Goal: Task Accomplishment & Management: Manage account settings

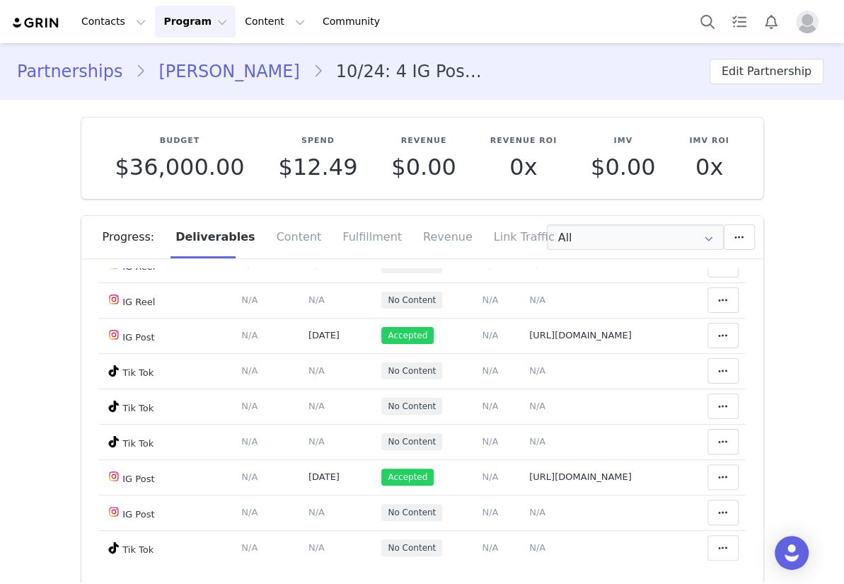
scroll to position [3923, 0]
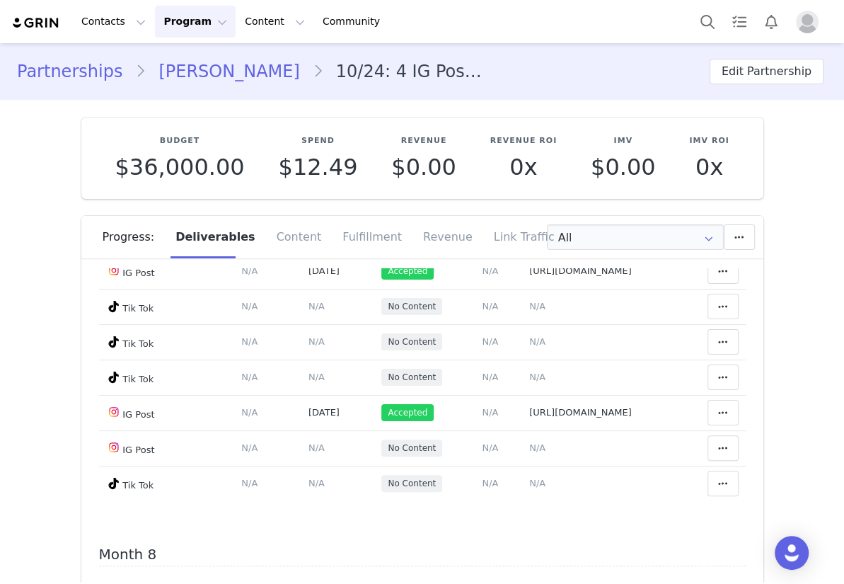
click at [468, 81] on div "Partnerships Quincy Graham 10/24: 4 IG Posts ,4 IG Reels & 1 Story & 4 TikToks …" at bounding box center [422, 71] width 810 height 25
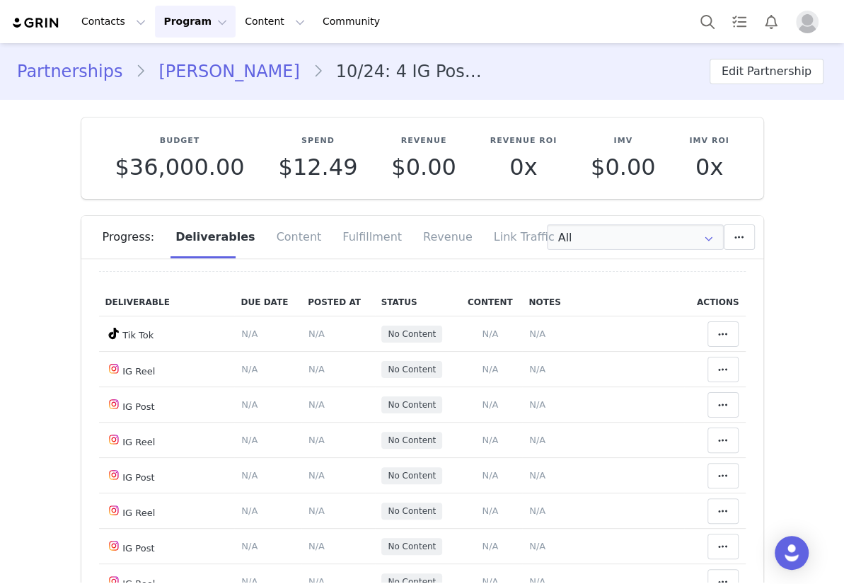
scroll to position [4245, 0]
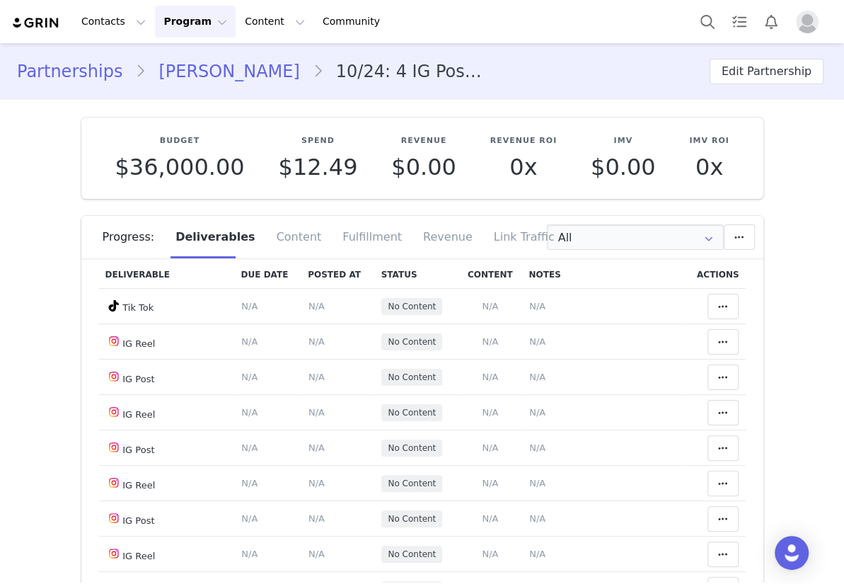
click at [529, 131] on span "N/A" at bounding box center [537, 125] width 16 height 11
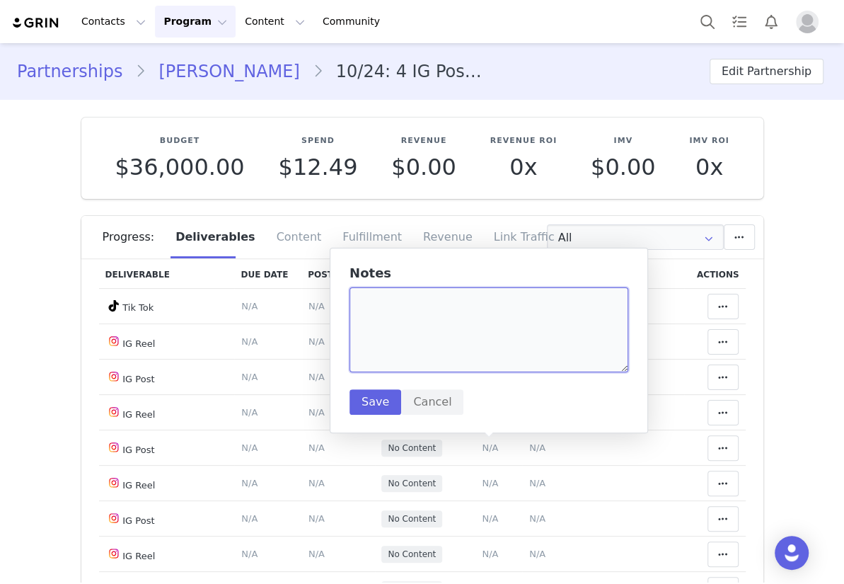
drag, startPoint x: 457, startPoint y: 320, endPoint x: 444, endPoint y: 311, distance: 16.3
click at [447, 313] on textarea at bounding box center [489, 329] width 279 height 85
paste textarea "DPCBDOpEVhC"
type textarea "DPCBDOpEVhC"
paste textarea "https://www.instagram.com/p/DPCBDOpEVhC/?img_index=1"
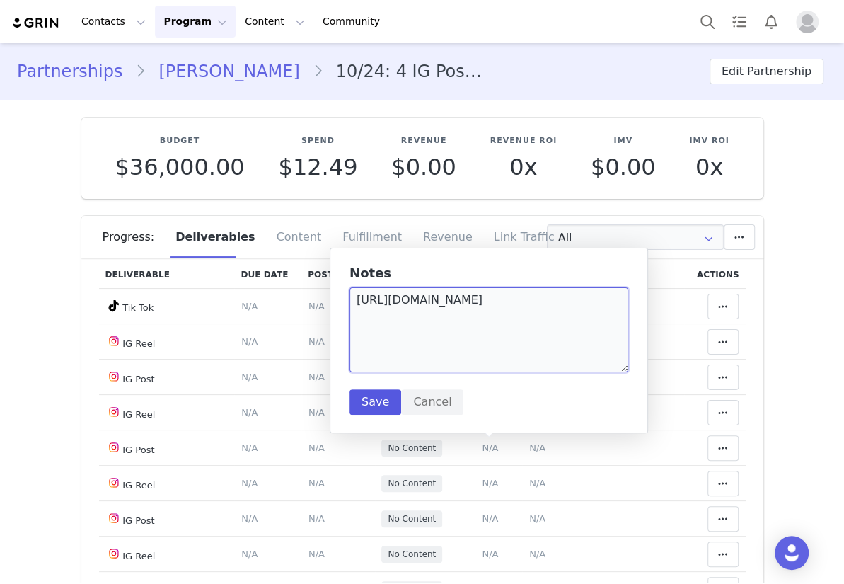
type textarea "https://www.instagram.com/p/DPCBDOpEVhC/?img_index=1"
click at [369, 399] on button "Save" at bounding box center [376, 401] width 52 height 25
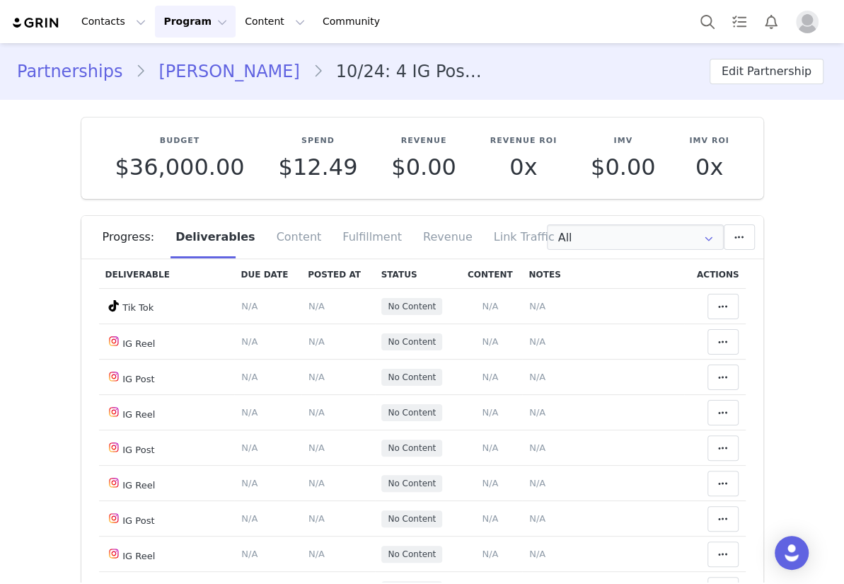
click at [301, 144] on td "Content Posted Date Set the date when this content was posted Save Cancel N/A" at bounding box center [337, 125] width 73 height 35
click at [308, 131] on span "N/A" at bounding box center [316, 125] width 16 height 11
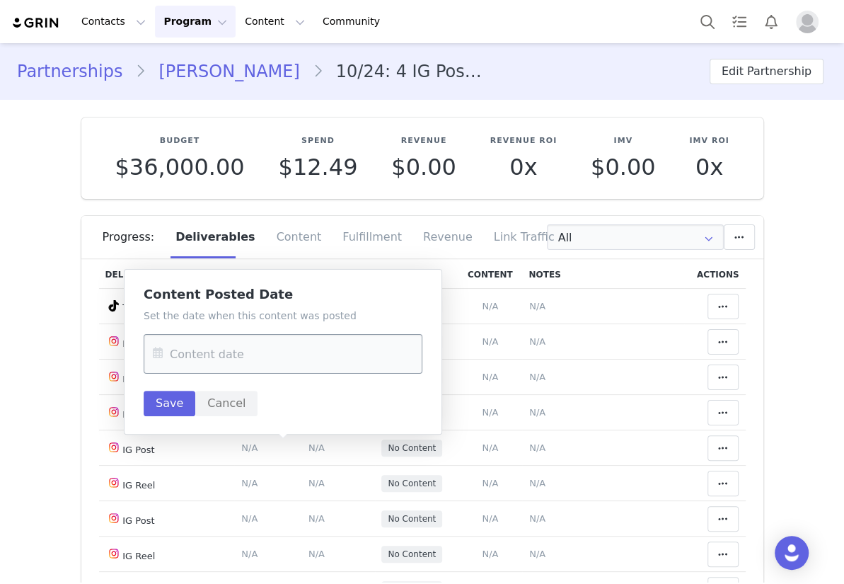
drag, startPoint x: 207, startPoint y: 377, endPoint x: 213, endPoint y: 370, distance: 9.5
click at [209, 374] on div "Set the date when this content was posted Save Cancel" at bounding box center [283, 362] width 279 height 108
click at [224, 359] on input "text" at bounding box center [283, 354] width 279 height 40
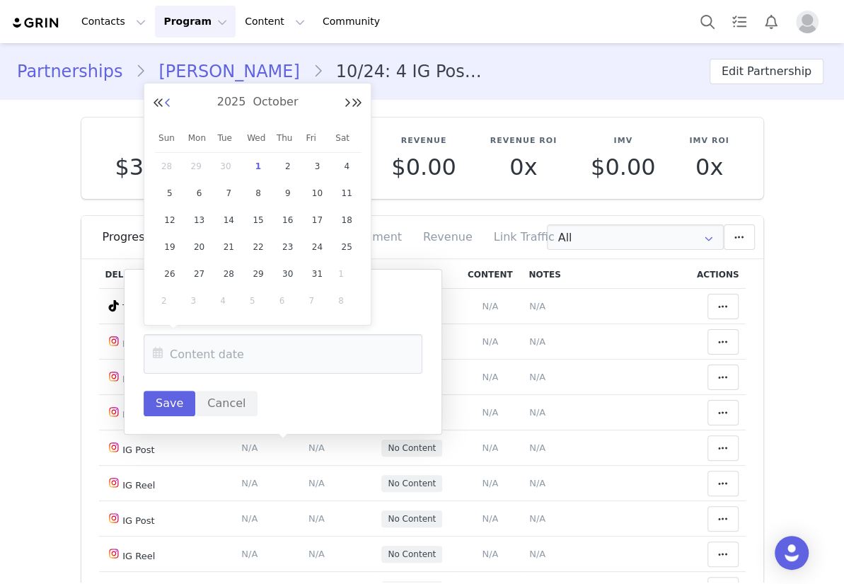
click at [166, 103] on button "Previous Month" at bounding box center [167, 103] width 7 height 11
click at [290, 250] on span "25" at bounding box center [287, 246] width 17 height 17
type input "Sep 25 2025"
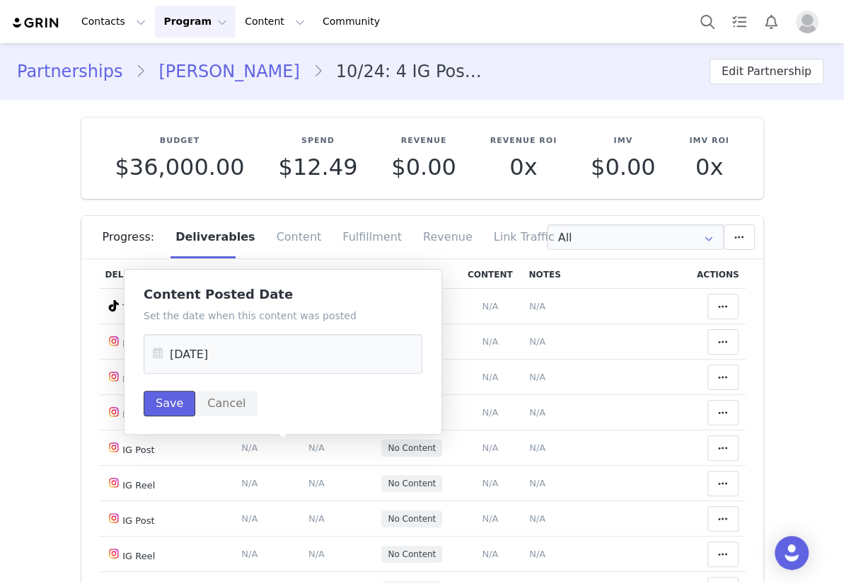
click at [183, 403] on button "Save" at bounding box center [170, 403] width 52 height 25
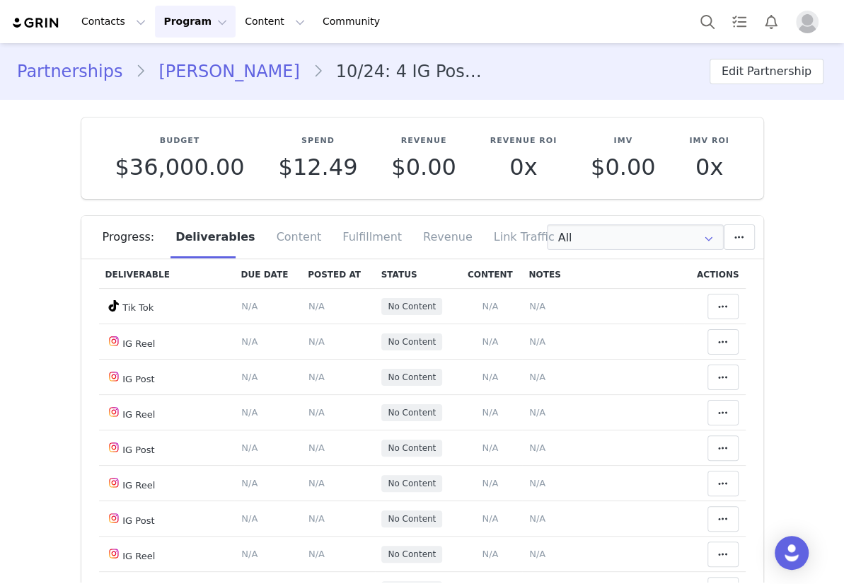
click at [718, 132] on icon at bounding box center [723, 125] width 10 height 11
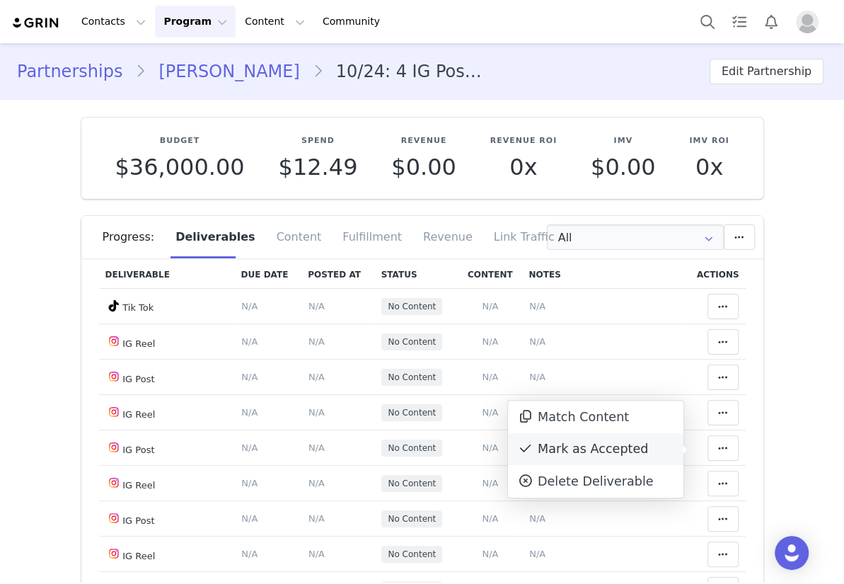
click at [599, 446] on div "Mark as Accepted" at bounding box center [595, 449] width 175 height 33
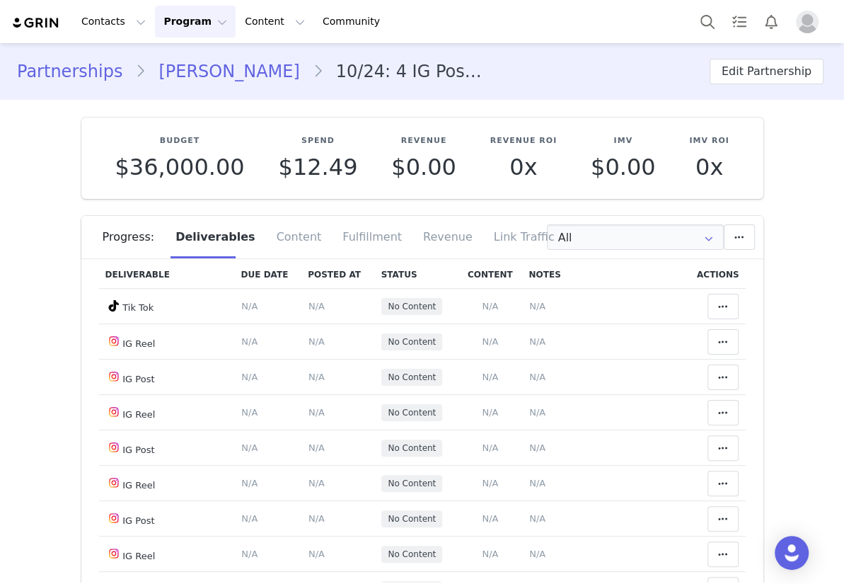
click at [510, 73] on div "Partnerships Quincy Graham 10/24: 4 IG Posts ,4 IG Reels & 1 Story & 4 TikToks …" at bounding box center [422, 71] width 810 height 25
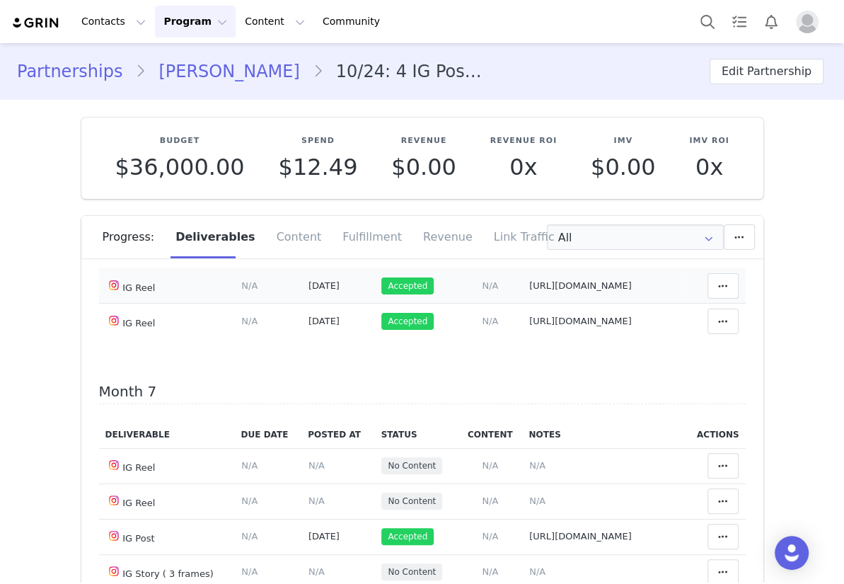
scroll to position [3531, 0]
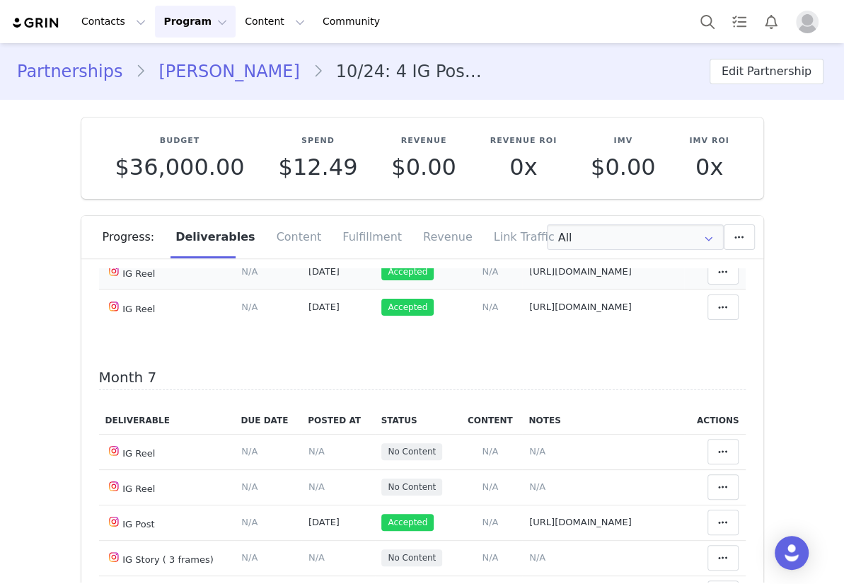
click at [560, 54] on span "https://static-resources.creatoriq.com/instagram-stories/videos/368087237186850…" at bounding box center [594, 42] width 131 height 25
type textarea "https://static-resources.creatoriq.com/instagram-stories/videos/368087237186850…"
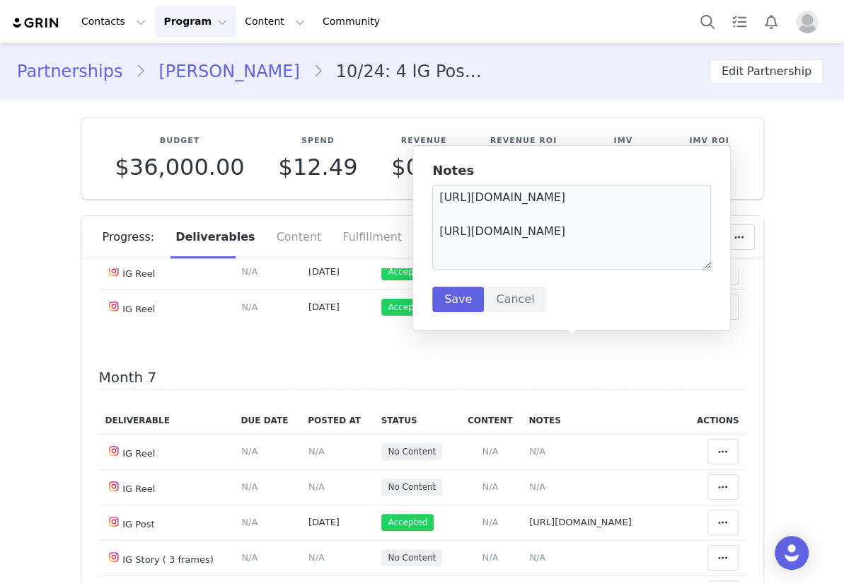
click at [555, 54] on span "https://static-resources.creatoriq.com/instagram-stories/videos/368087237186850…" at bounding box center [594, 42] width 131 height 25
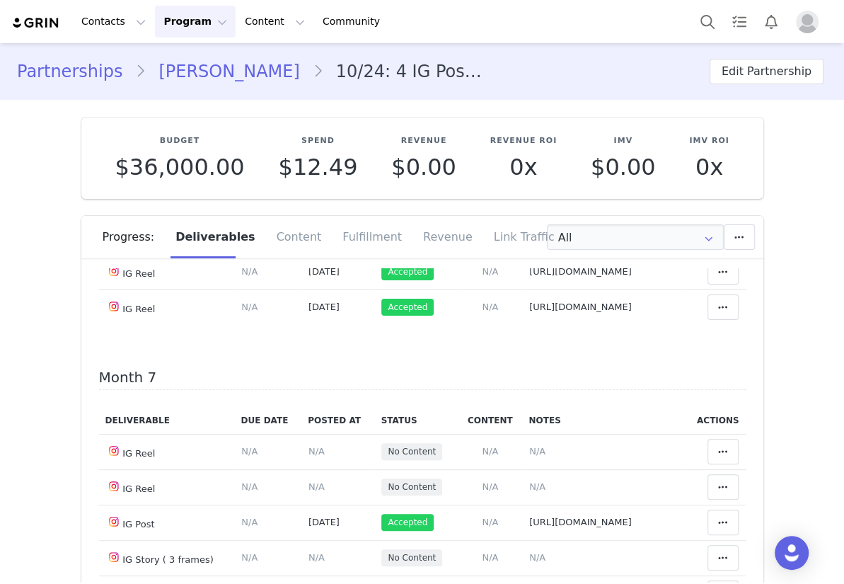
click at [558, 54] on span "https://static-resources.creatoriq.com/instagram-stories/videos/368087237186850…" at bounding box center [594, 42] width 131 height 25
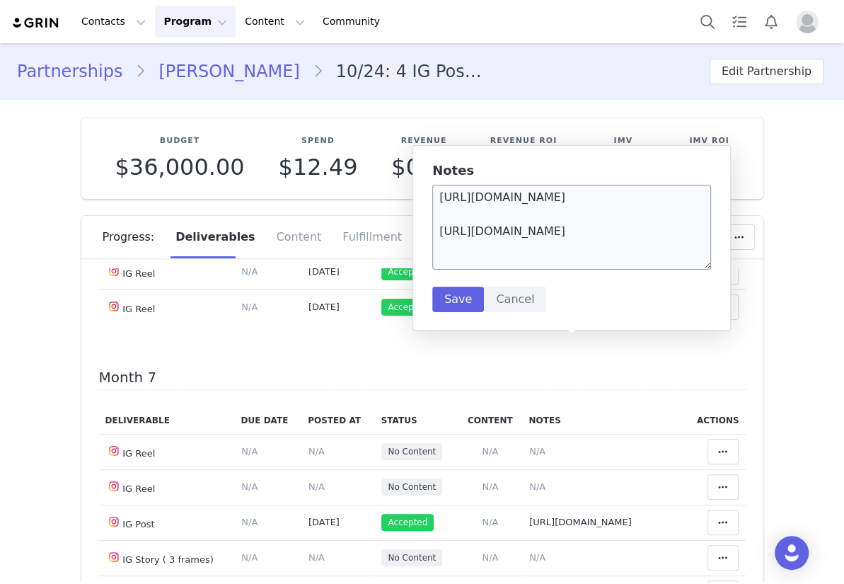
scroll to position [8, 0]
drag, startPoint x: 657, startPoint y: 260, endPoint x: 426, endPoint y: 239, distance: 231.6
click at [426, 239] on div "Notes https://static-resources.creatoriq.com/instagram-stories/videos/368087237…" at bounding box center [572, 237] width 318 height 185
click at [638, 214] on textarea "https://static-resources.creatoriq.com/instagram-stories/videos/368087237186850…" at bounding box center [571, 227] width 279 height 85
click at [669, 259] on textarea "https://static-resources.creatoriq.com/instagram-stories/videos/368087237186850…" at bounding box center [571, 227] width 279 height 85
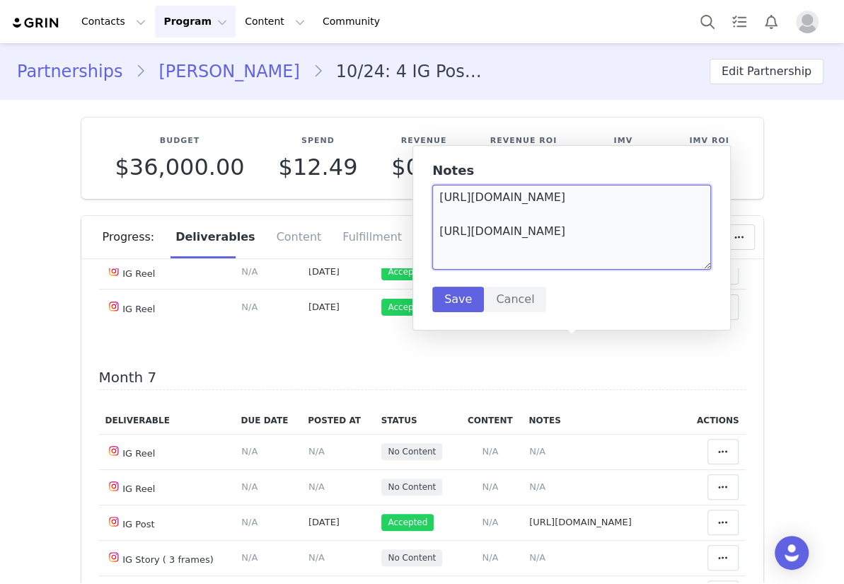
scroll to position [38, 0]
click at [510, 266] on textarea "https://static-resources.creatoriq.com/instagram-stories/videos/368087237186850…" at bounding box center [571, 227] width 279 height 85
paste textarea "https://static-resources.creatoriq.com/instagram-stories/videos/373045378430492…"
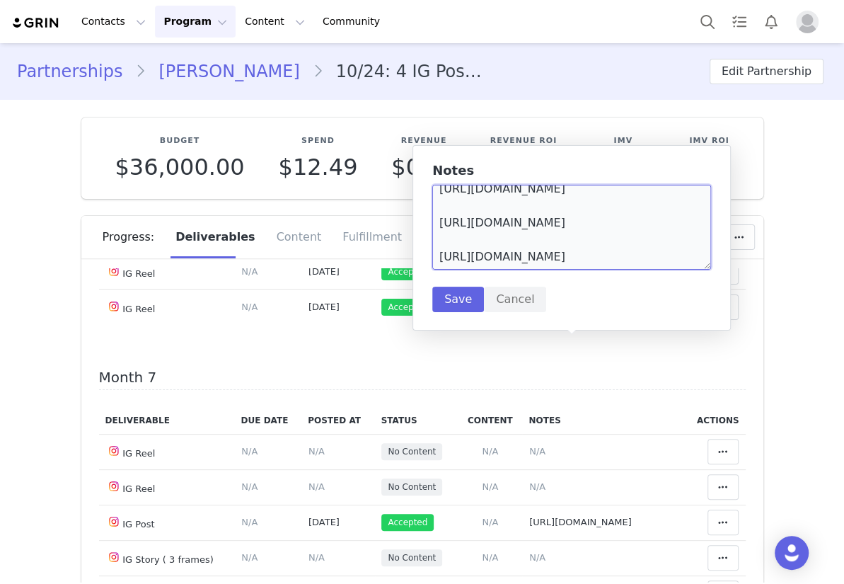
scroll to position [54, 0]
type textarea "https://static-resources.creatoriq.com/instagram-stories/videos/368087237186850…"
click at [461, 311] on button "Save" at bounding box center [458, 299] width 52 height 25
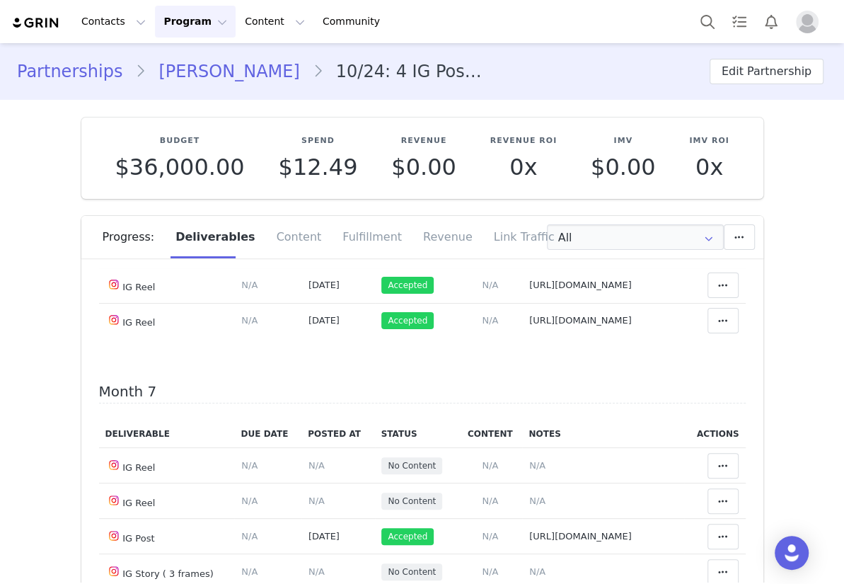
scroll to position [3558, 0]
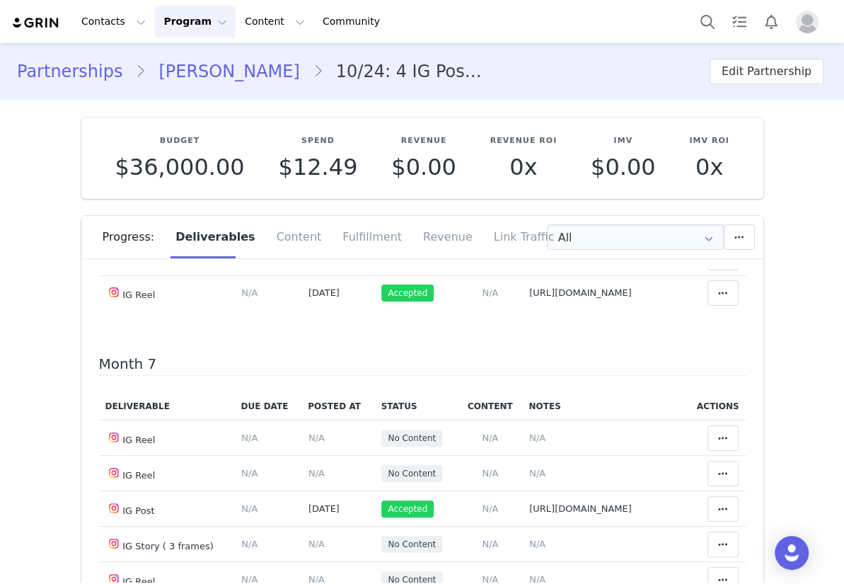
click at [308, 27] on span "N/A" at bounding box center [316, 21] width 16 height 11
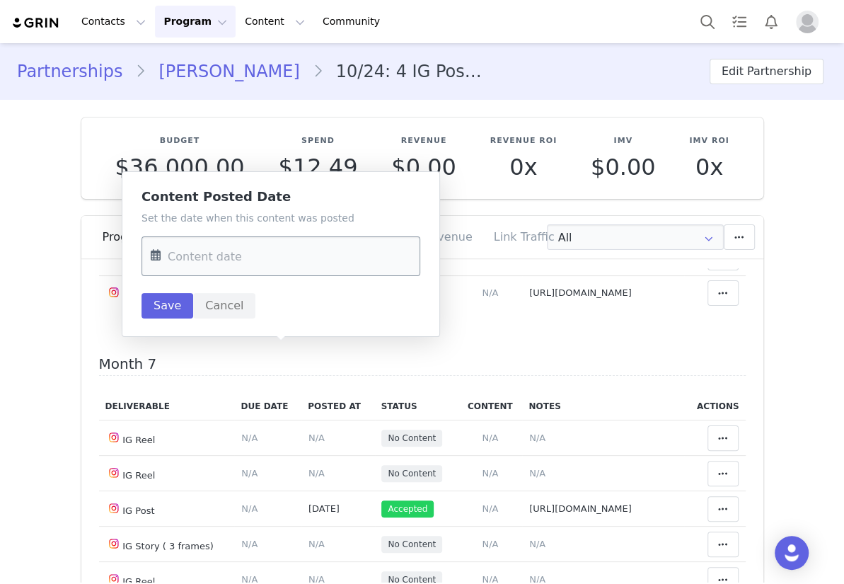
click at [282, 253] on input "text" at bounding box center [281, 256] width 279 height 40
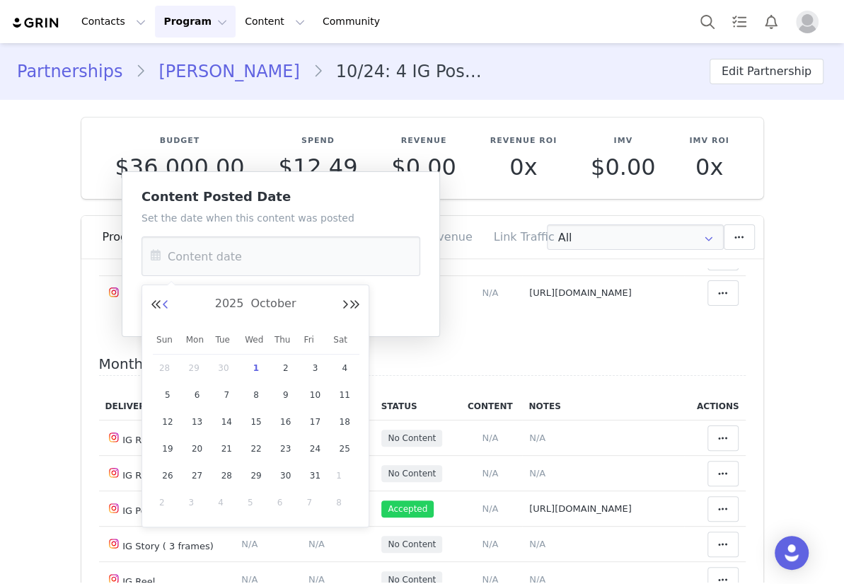
click at [168, 301] on button "Previous Month" at bounding box center [165, 304] width 7 height 11
click at [316, 446] on span "26" at bounding box center [314, 448] width 17 height 17
type input "Sep 26 2025"
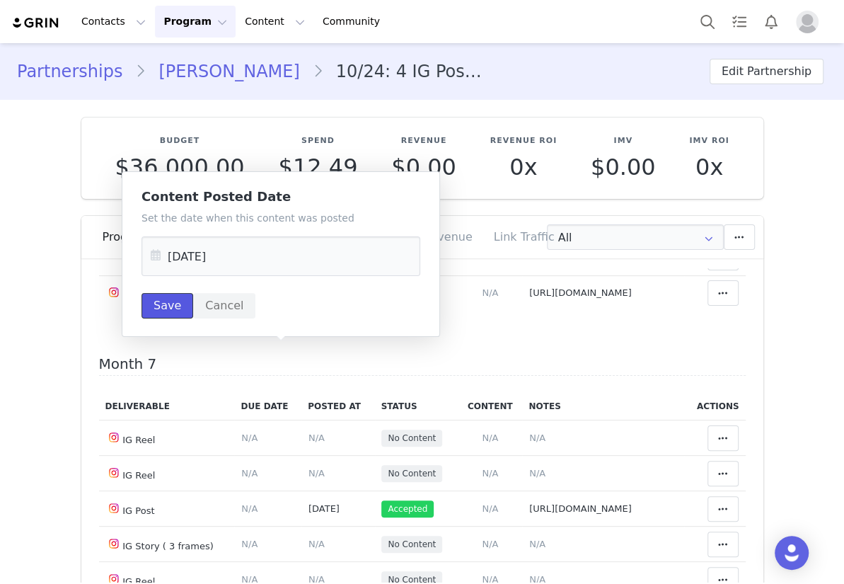
click at [155, 307] on button "Save" at bounding box center [168, 305] width 52 height 25
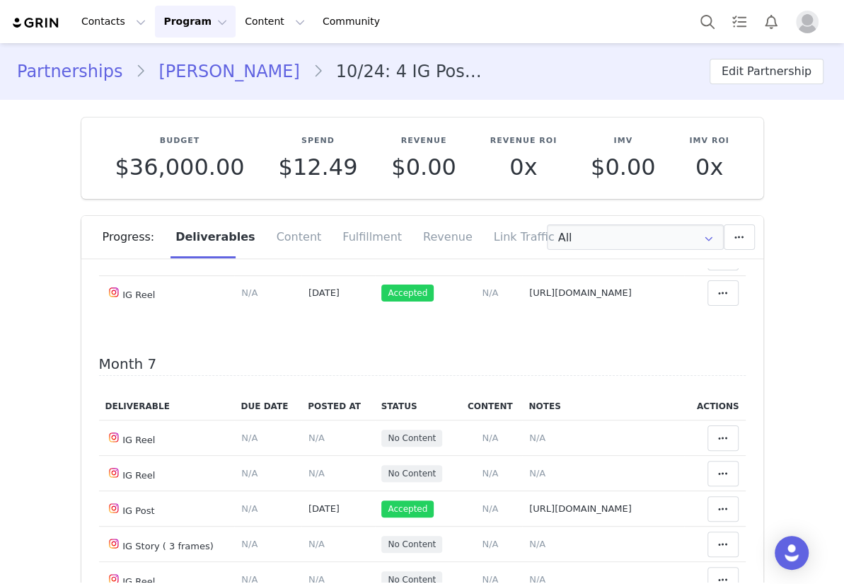
click at [700, 47] on td "Match Content Mark as Accepted Delete Deliverable This will unlink any content,…" at bounding box center [715, 22] width 62 height 52
click at [718, 27] on icon at bounding box center [723, 21] width 10 height 11
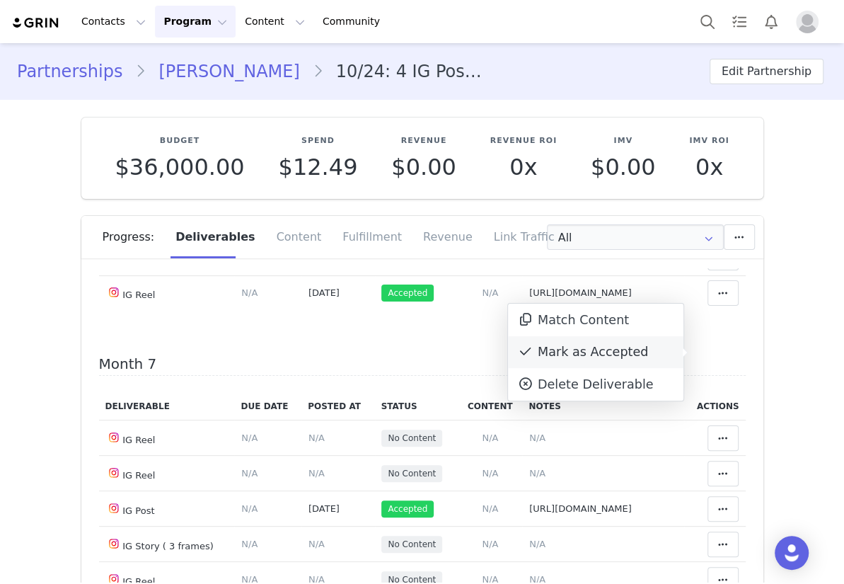
click at [594, 351] on div "Mark as Accepted" at bounding box center [595, 352] width 175 height 33
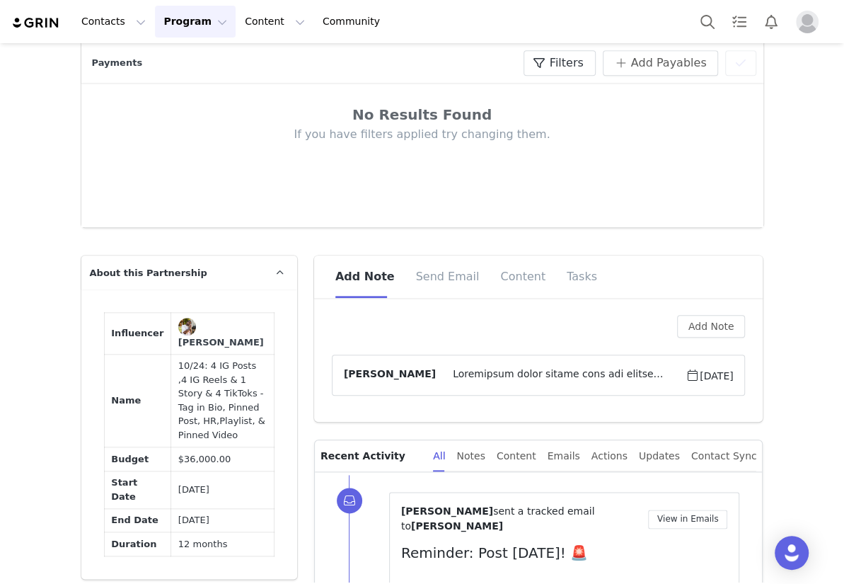
scroll to position [836, 0]
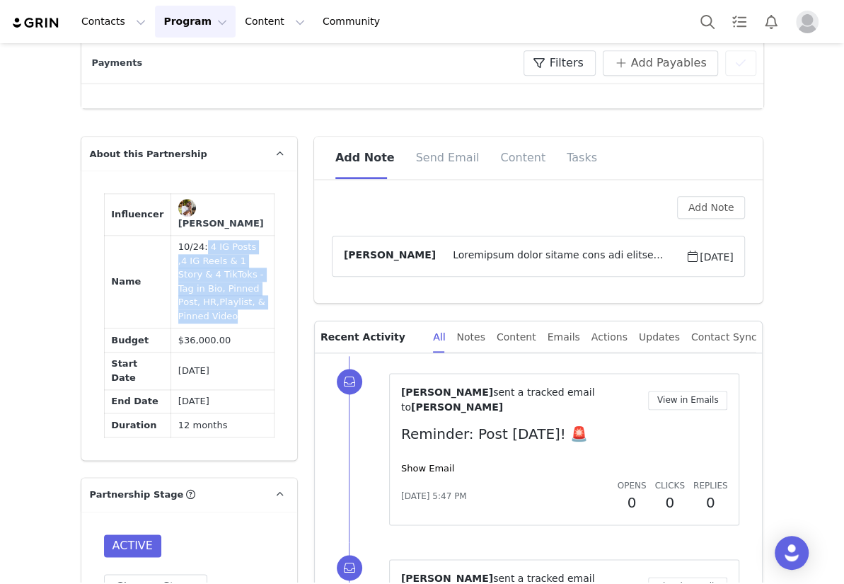
drag, startPoint x: 191, startPoint y: 293, endPoint x: 238, endPoint y: 347, distance: 71.7
click at [238, 328] on td "10/24: 4 IG Posts ,4 IG Reels & 1 Story & 4 TikToks -Tag in Bio, Pinned Post, H…" at bounding box center [222, 281] width 103 height 93
copy td "4 IG Posts ,4 IG Reels & 1 Story & 4 TikToks -Tag in Bio, Pinned Post, HR,Playl…"
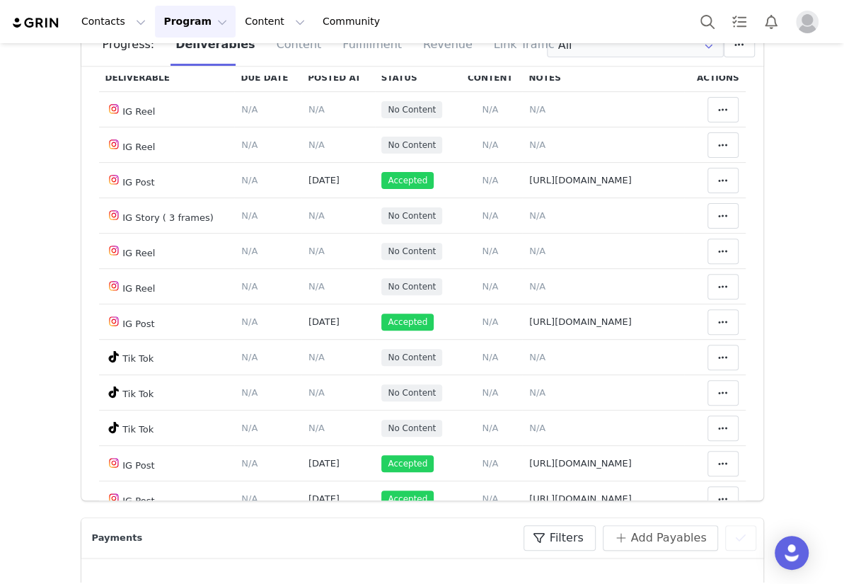
scroll to position [3751, 0]
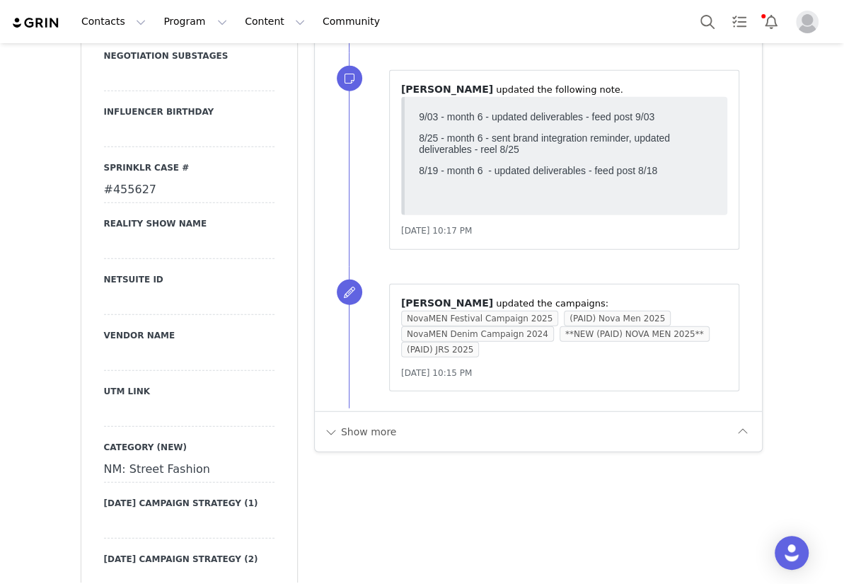
scroll to position [1899, 0]
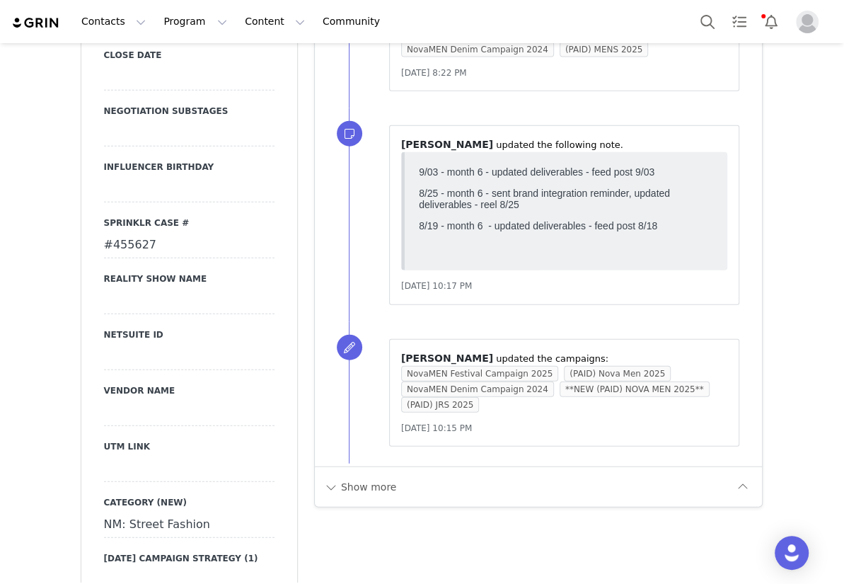
drag, startPoint x: 170, startPoint y: 151, endPoint x: 94, endPoint y: 144, distance: 76.0
click at [94, 144] on div "Primary Broker Bre Division Mens Grade C Compensation Type Paid Category , , fa…" at bounding box center [189, 62] width 216 height 1583
copy div "#455627"
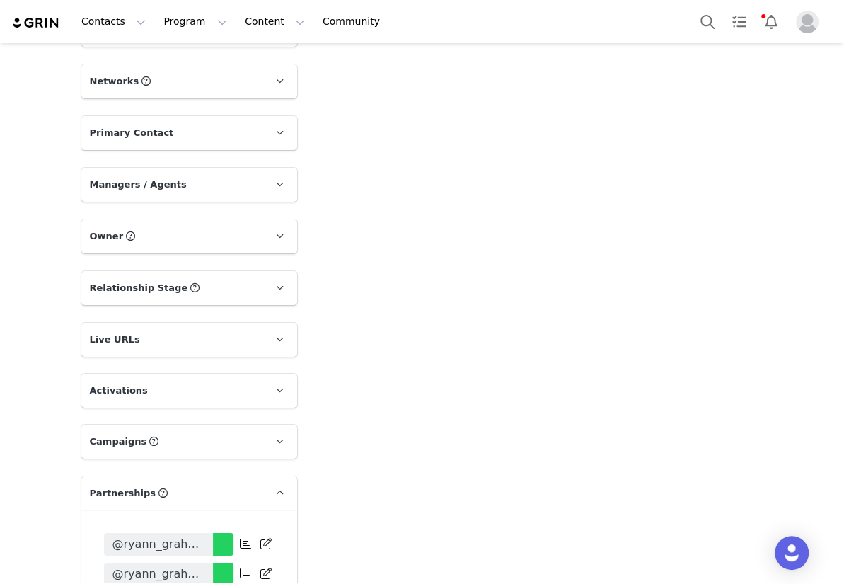
scroll to position [2735, 0]
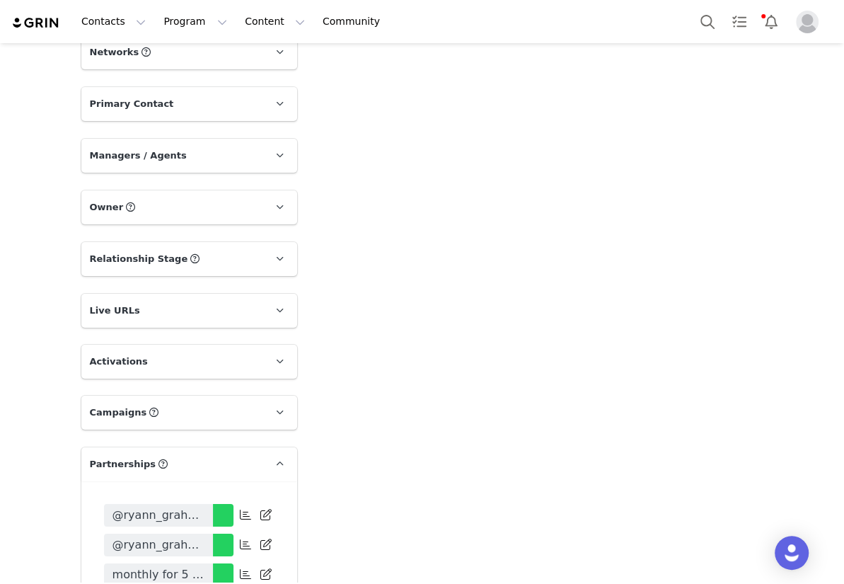
click at [165, 294] on p "Live URLs" at bounding box center [172, 311] width 182 height 34
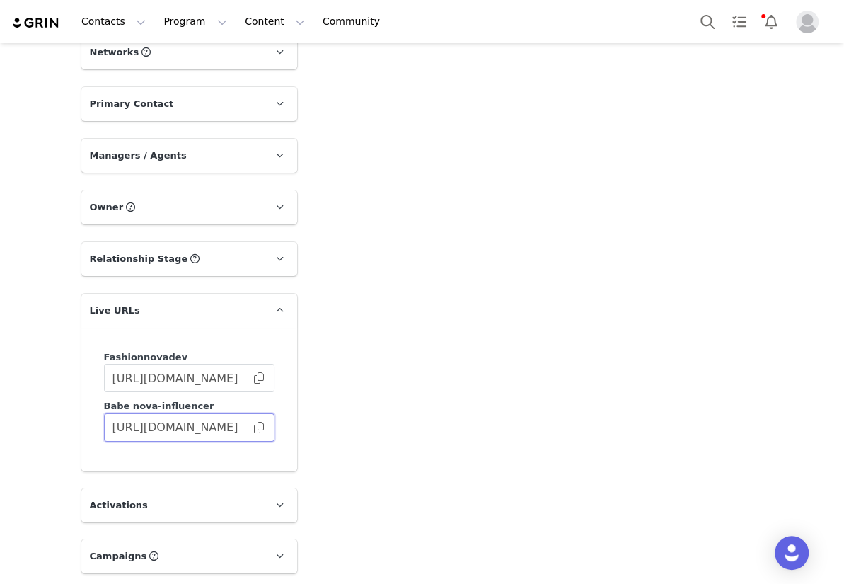
click at [251, 413] on input "[URL][DOMAIN_NAME]" at bounding box center [189, 427] width 171 height 28
click at [253, 427] on span at bounding box center [259, 427] width 14 height 0
click at [276, 306] on icon at bounding box center [280, 310] width 8 height 9
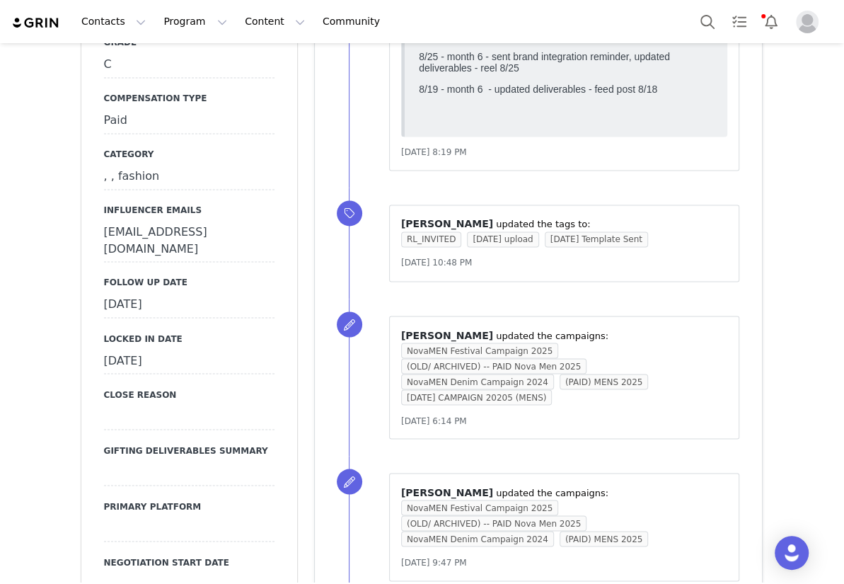
scroll to position [1192, 0]
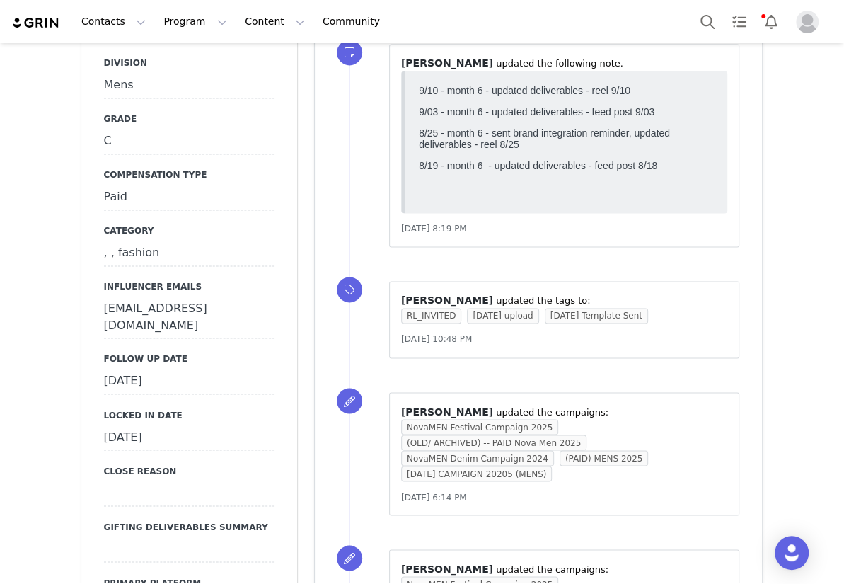
click at [149, 369] on div "[DATE]" at bounding box center [189, 381] width 171 height 25
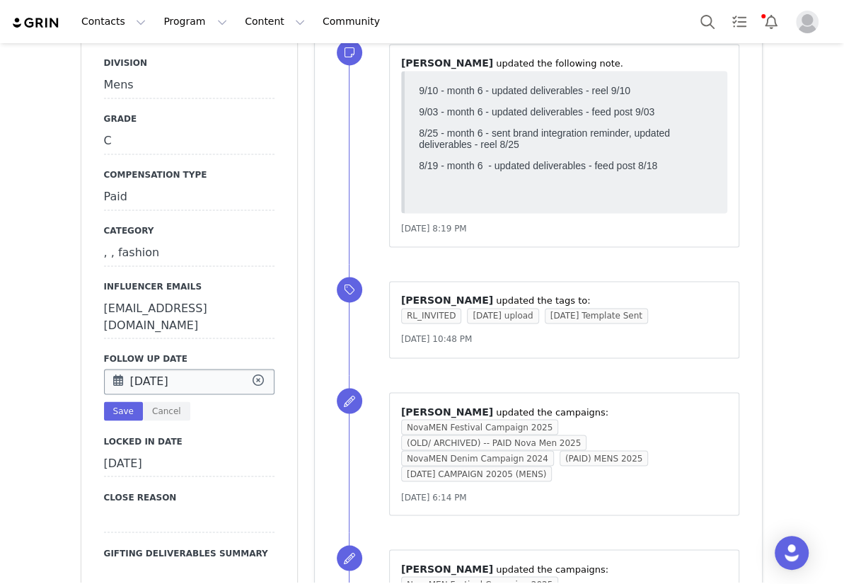
click at [162, 369] on input "[DATE]" at bounding box center [189, 381] width 171 height 25
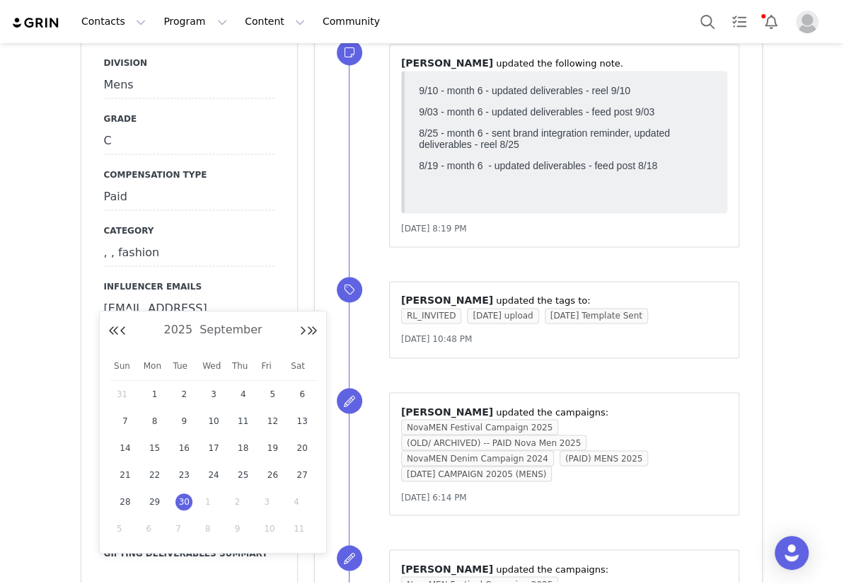
click at [205, 498] on span "1" at bounding box center [213, 501] width 17 height 17
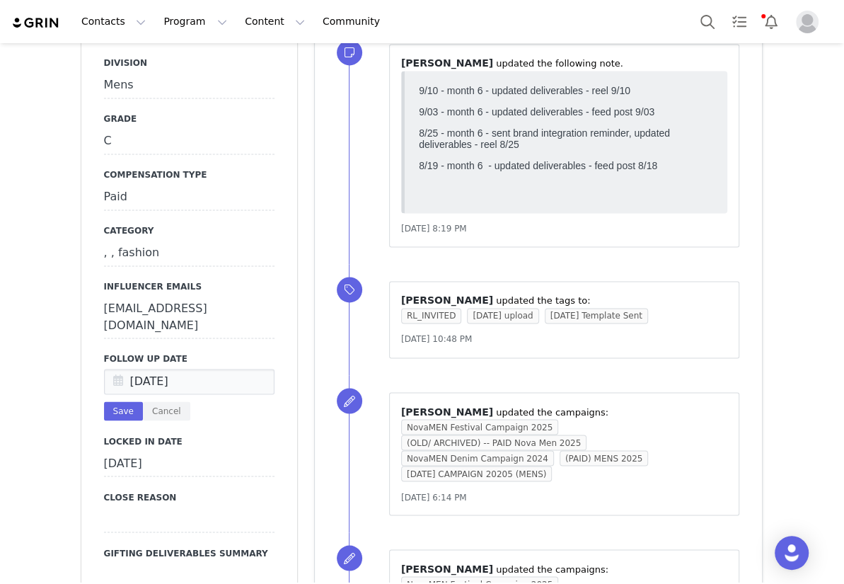
type input "[DATE]"
click at [104, 401] on button "Save" at bounding box center [123, 410] width 39 height 19
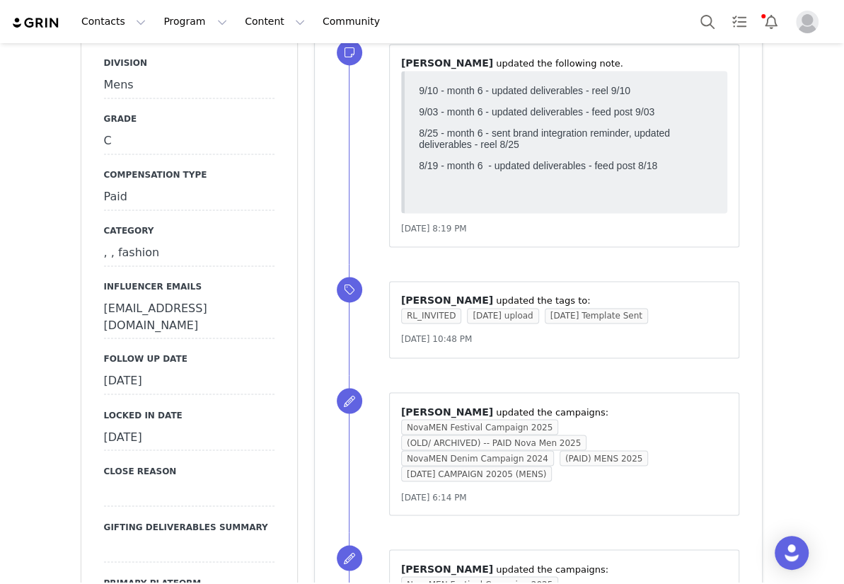
scroll to position [0, 0]
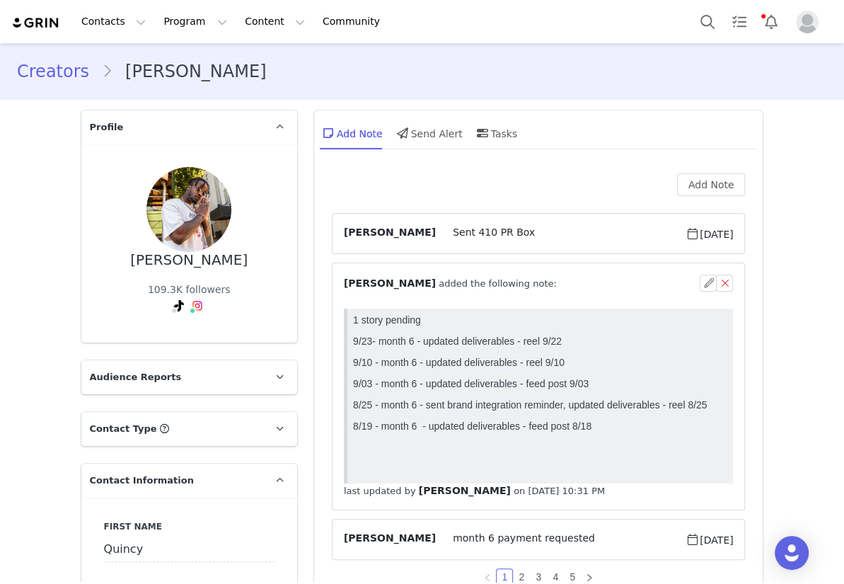
click at [592, 278] on div "⁨ [PERSON_NAME] ⁩ added the following note:" at bounding box center [522, 283] width 357 height 15
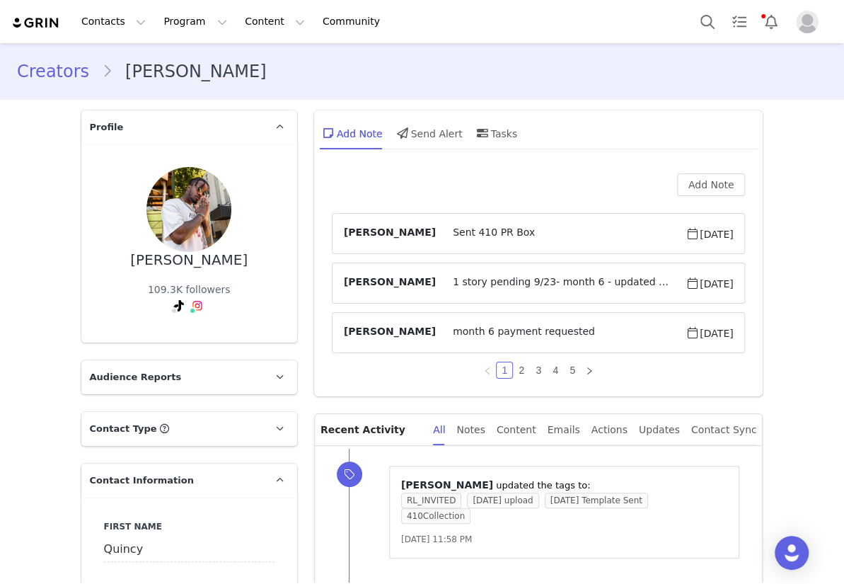
click at [592, 278] on span "1 story pending 9/23- month 6 - updated deliverables - reel 9/22 9/10 - month 6…" at bounding box center [561, 283] width 250 height 17
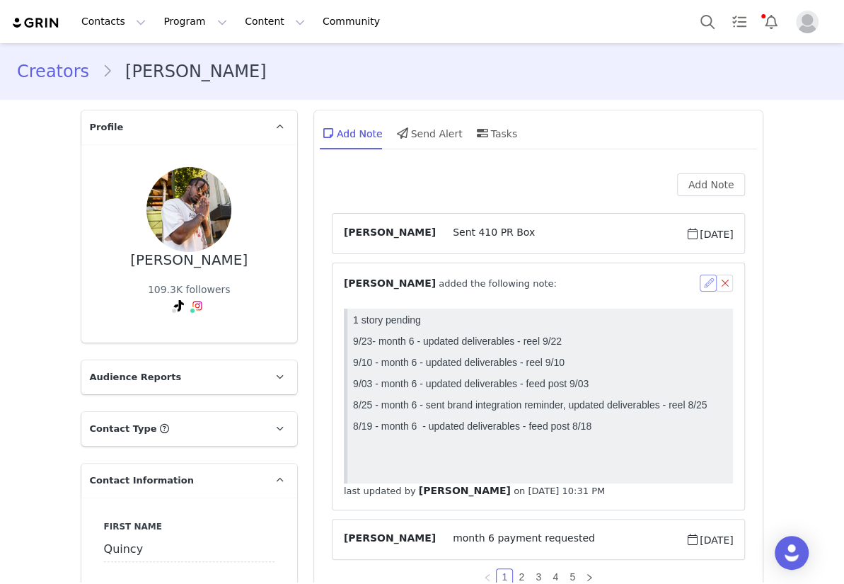
click at [700, 289] on button "button" at bounding box center [708, 283] width 17 height 17
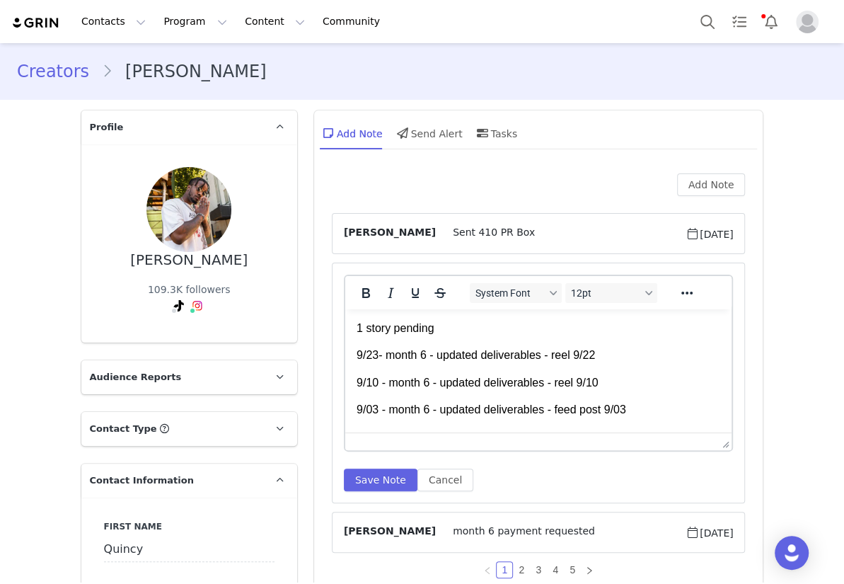
click at [538, 335] on p "1 story pending" at bounding box center [538, 329] width 364 height 16
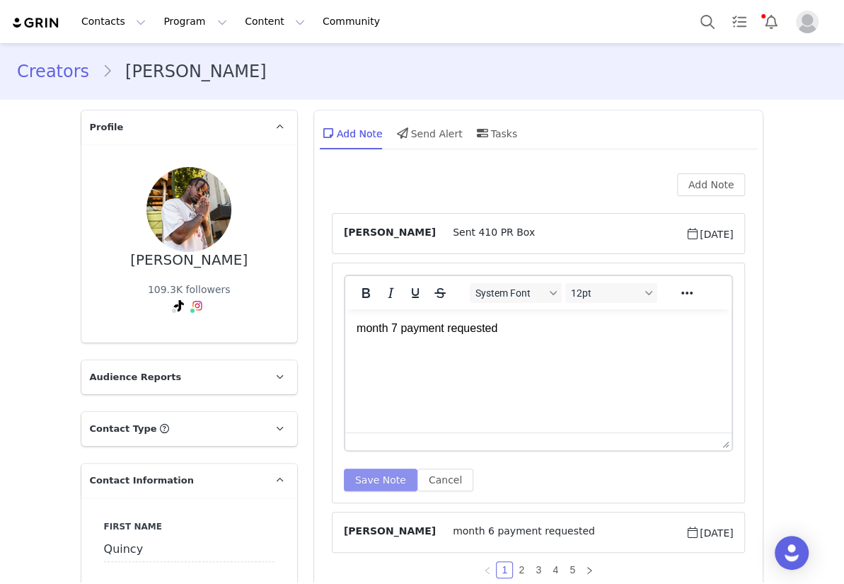
click at [375, 481] on button "Save Note" at bounding box center [381, 479] width 74 height 23
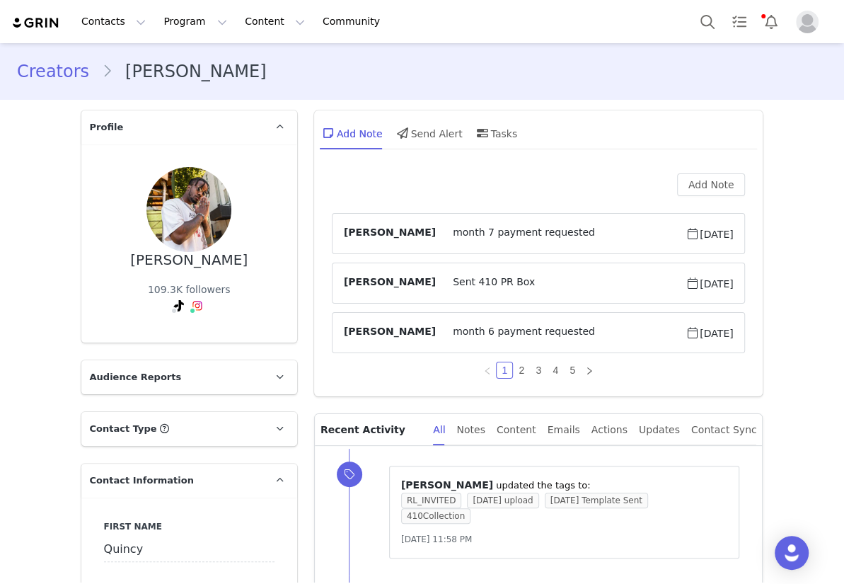
click at [49, 76] on link "Creators" at bounding box center [59, 71] width 85 height 25
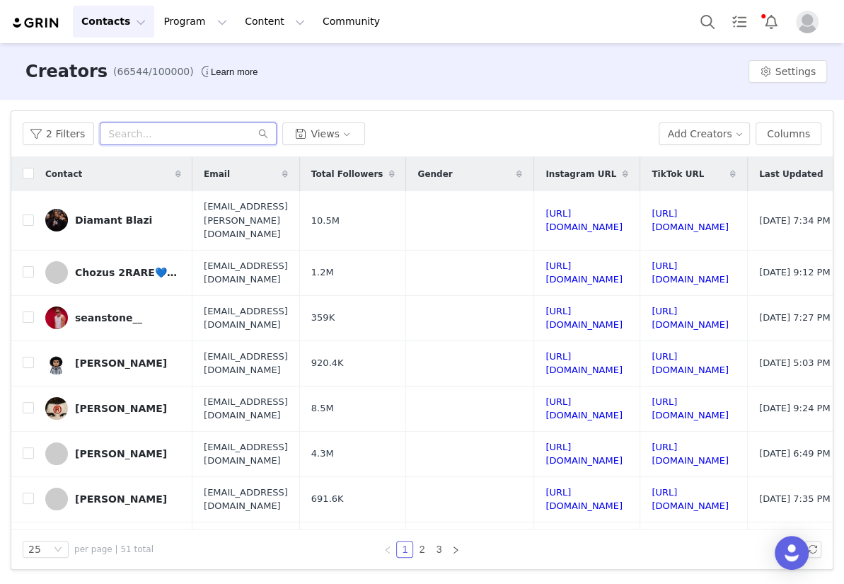
click at [161, 142] on input "text" at bounding box center [188, 133] width 177 height 23
paste input "itsjustjudah"
type input "itsjustjudah"
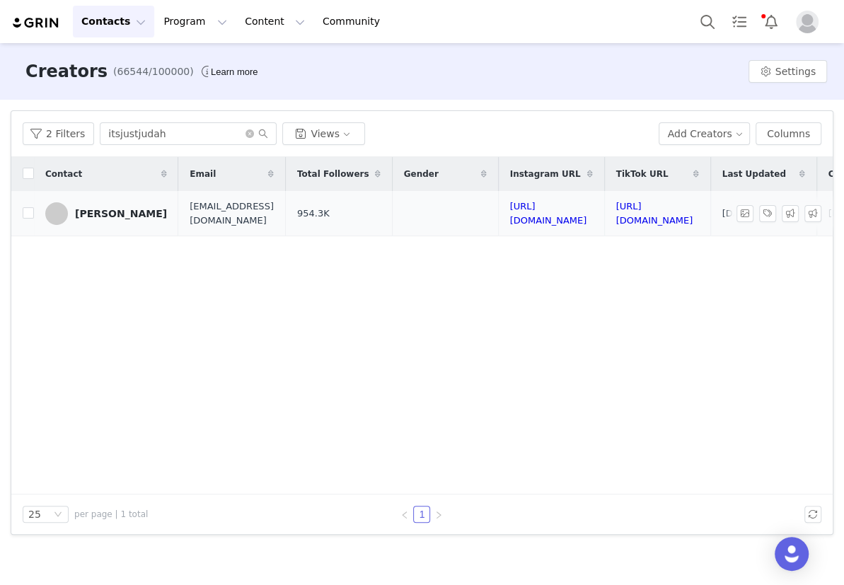
click at [110, 213] on div "[PERSON_NAME]" at bounding box center [121, 213] width 92 height 11
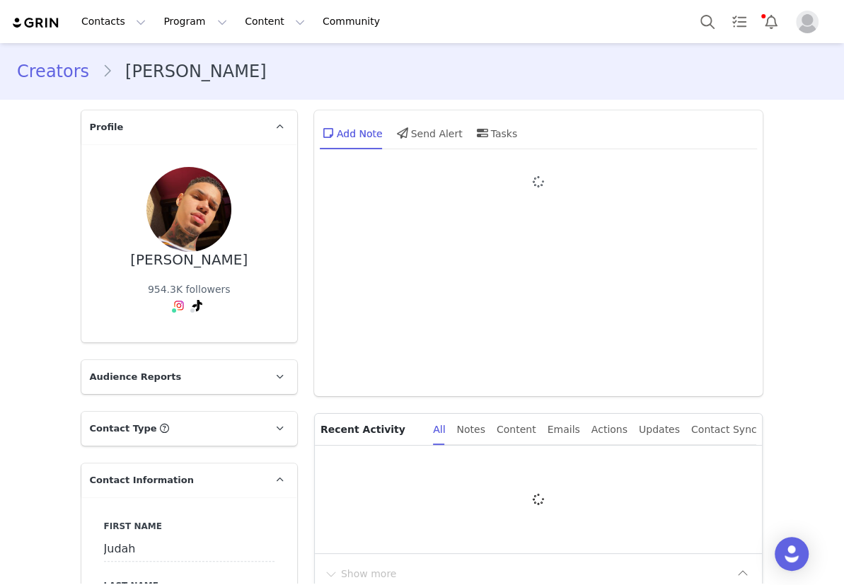
type input "+1 ([GEOGRAPHIC_DATA])"
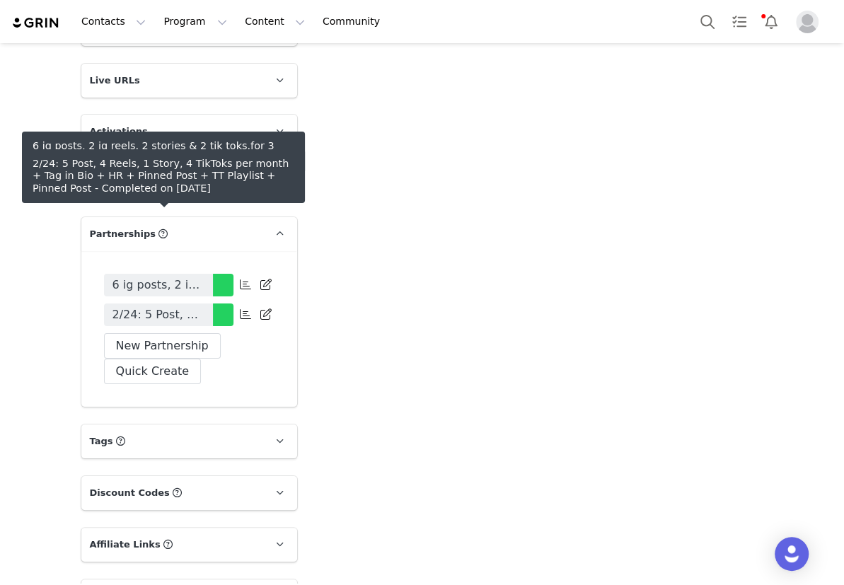
scroll to position [3021, 0]
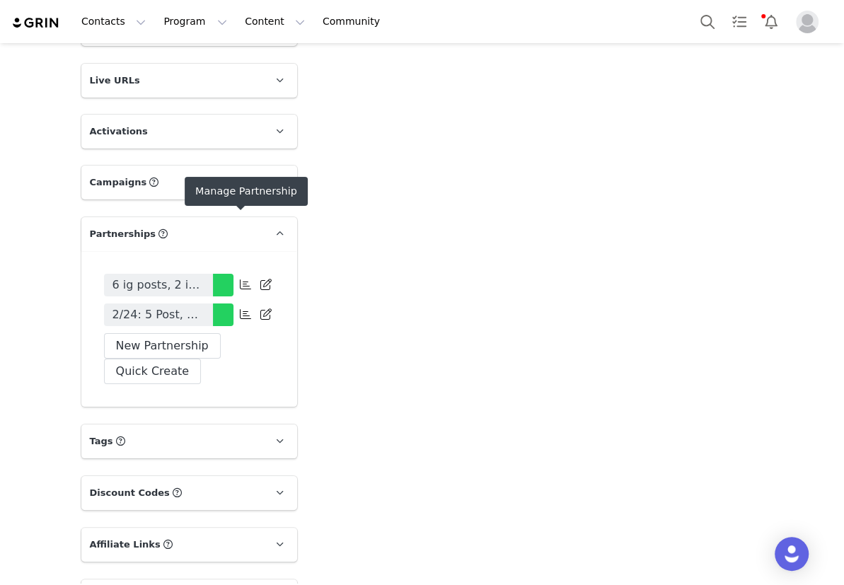
click at [240, 308] on icon at bounding box center [245, 313] width 11 height 11
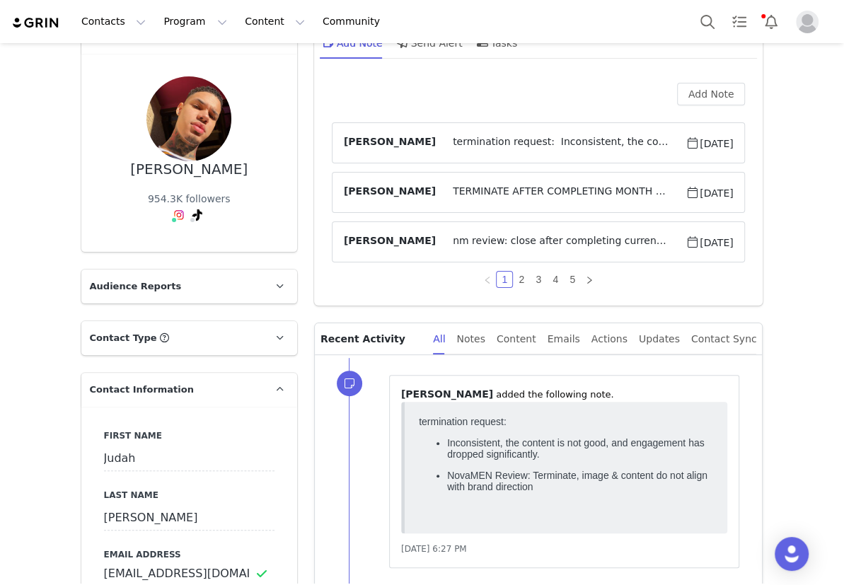
scroll to position [0, 0]
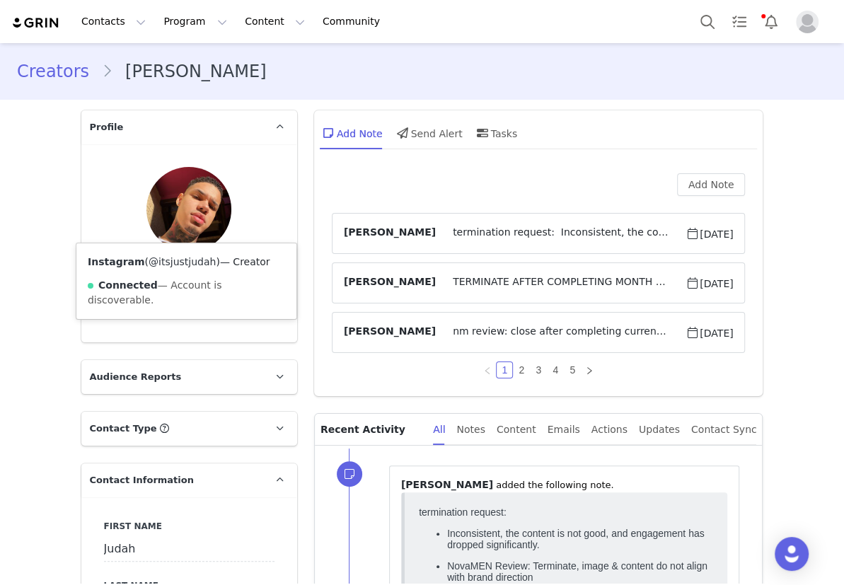
click at [167, 258] on link "@itsjustjudah" at bounding box center [182, 261] width 67 height 11
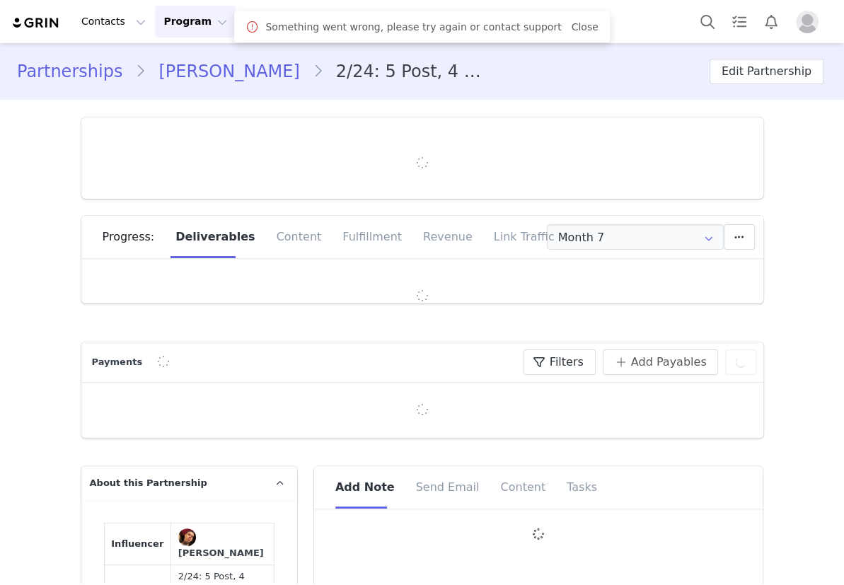
type input "+1 ([GEOGRAPHIC_DATA])"
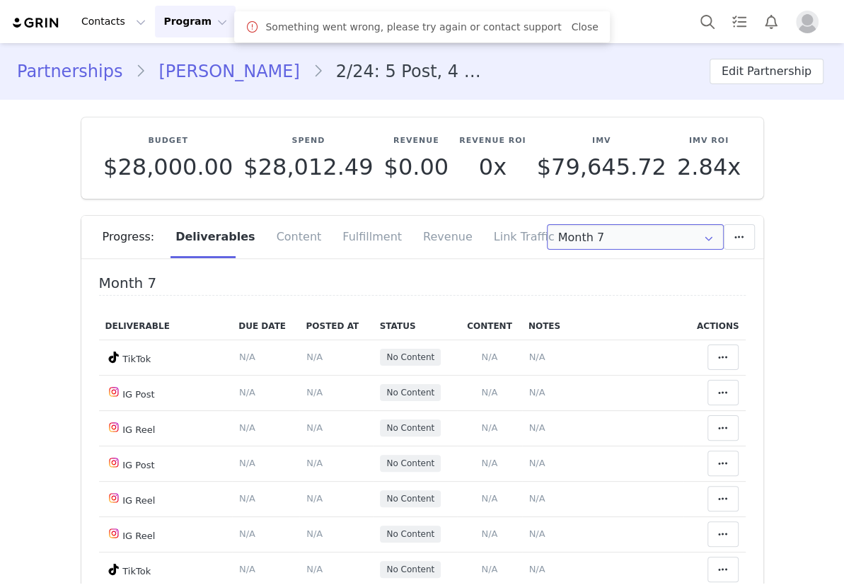
click at [580, 237] on input "Month 7" at bounding box center [635, 236] width 177 height 25
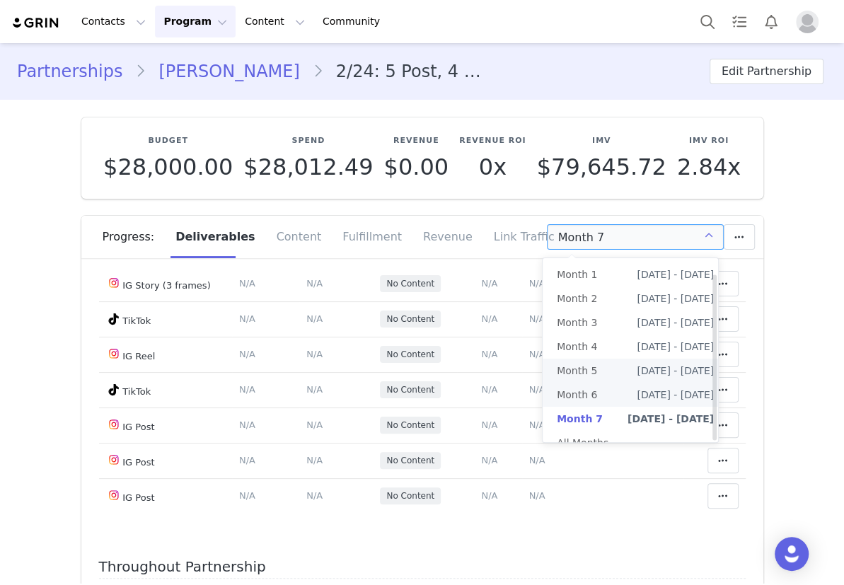
scroll to position [16, 0]
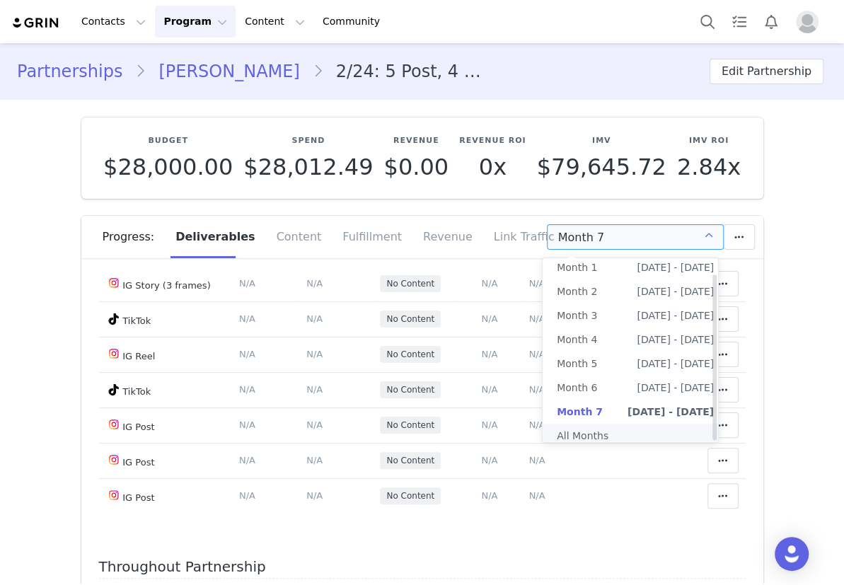
click at [597, 425] on li "All Months" at bounding box center [635, 436] width 185 height 24
type input "All"
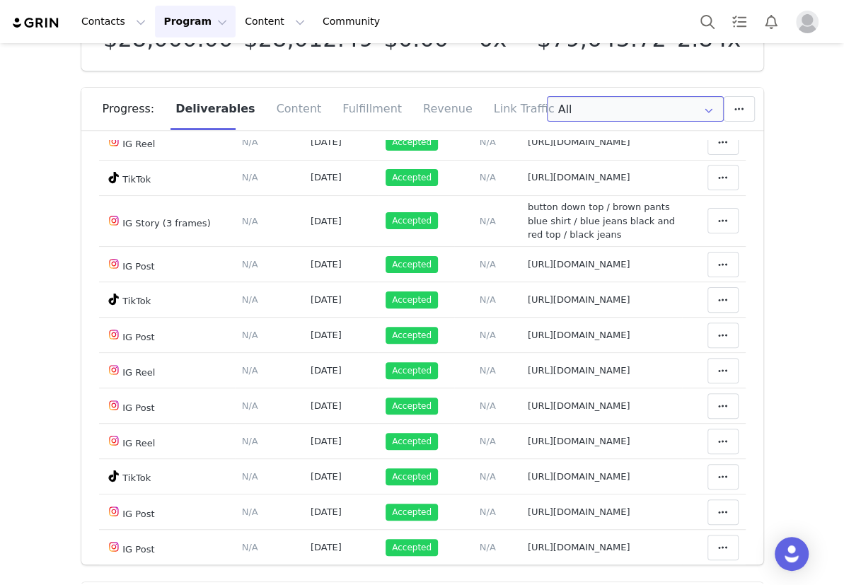
scroll to position [1918, 0]
